Goal: Transaction & Acquisition: Purchase product/service

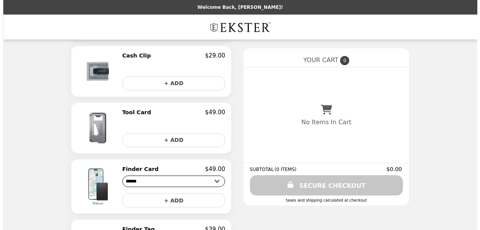
scroll to position [163, 0]
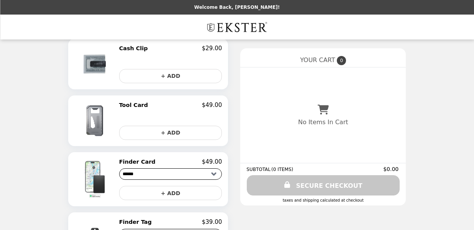
click at [134, 104] on h2 "Tool Card" at bounding box center [135, 105] width 32 height 7
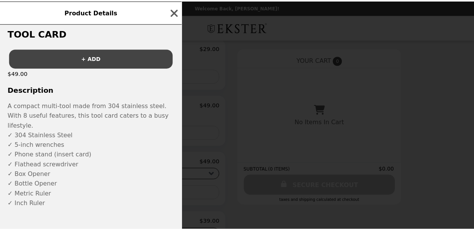
scroll to position [0, 0]
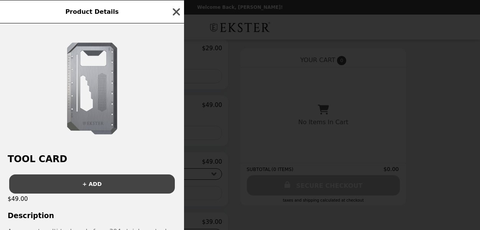
click at [173, 9] on icon "button" at bounding box center [176, 11] width 7 height 7
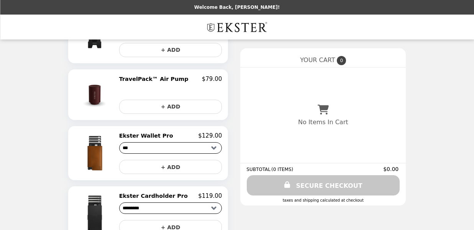
scroll to position [500, 0]
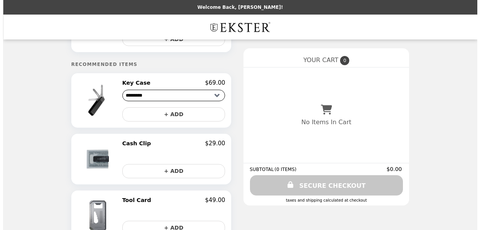
scroll to position [73, 0]
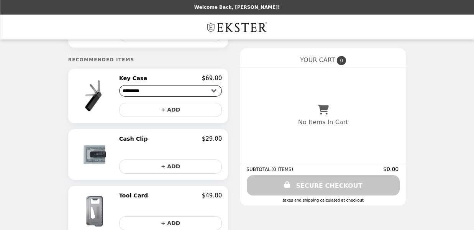
click at [98, 102] on img at bounding box center [96, 96] width 44 height 42
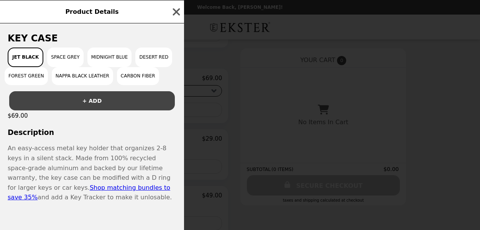
scroll to position [124, 0]
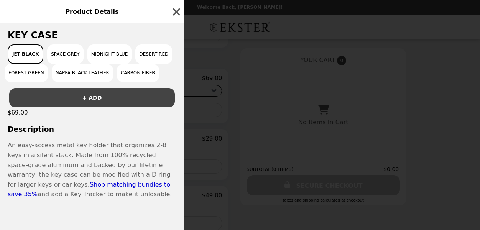
click at [87, 186] on link "Shop matching bundles to save 35%" at bounding box center [89, 189] width 162 height 17
